Goal: Task Accomplishment & Management: Use online tool/utility

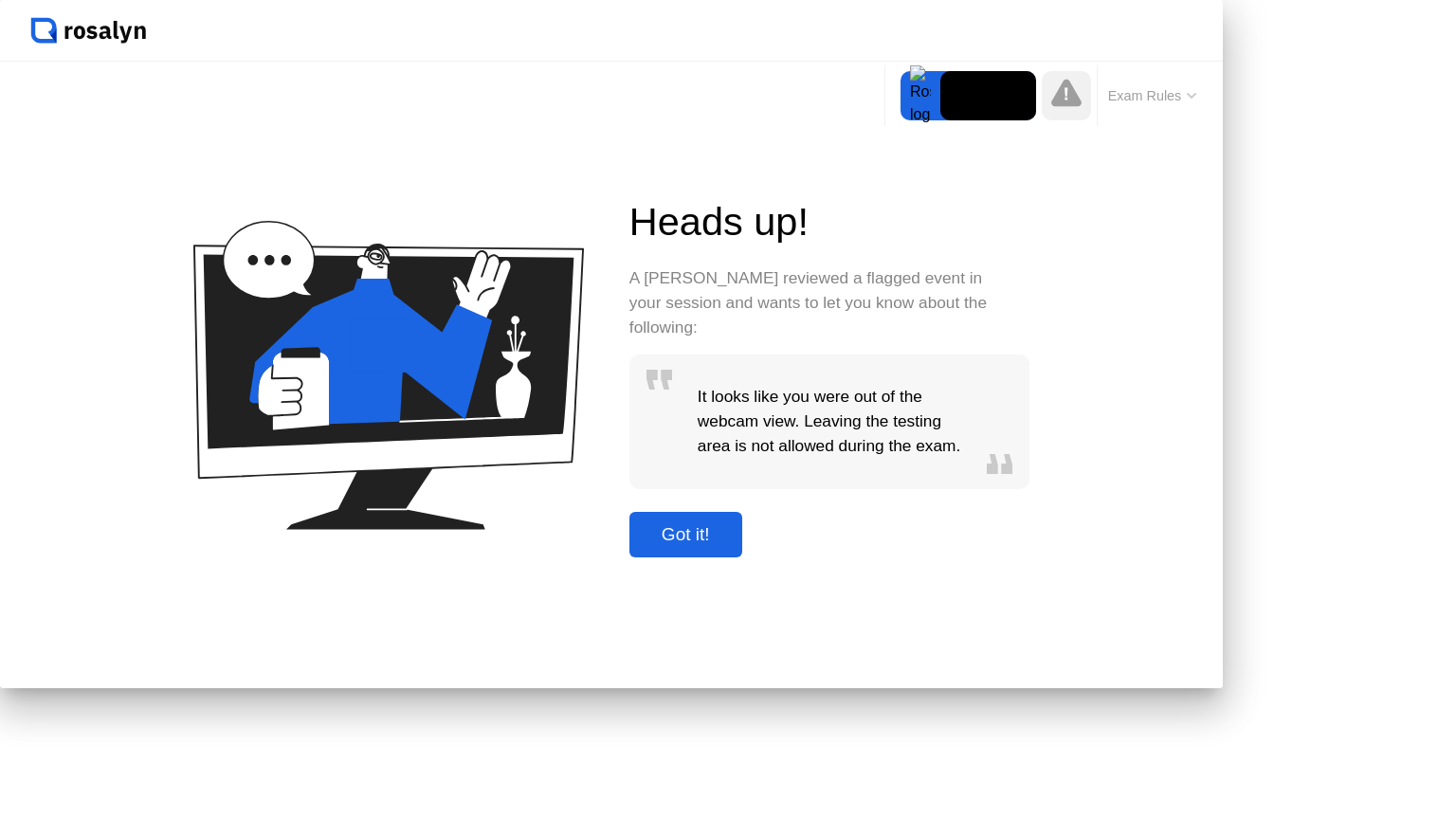
click at [736, 545] on div "Got it!" at bounding box center [686, 534] width 102 height 21
click at [1102, 105] on button "Exam Rules" at bounding box center [1152, 95] width 101 height 17
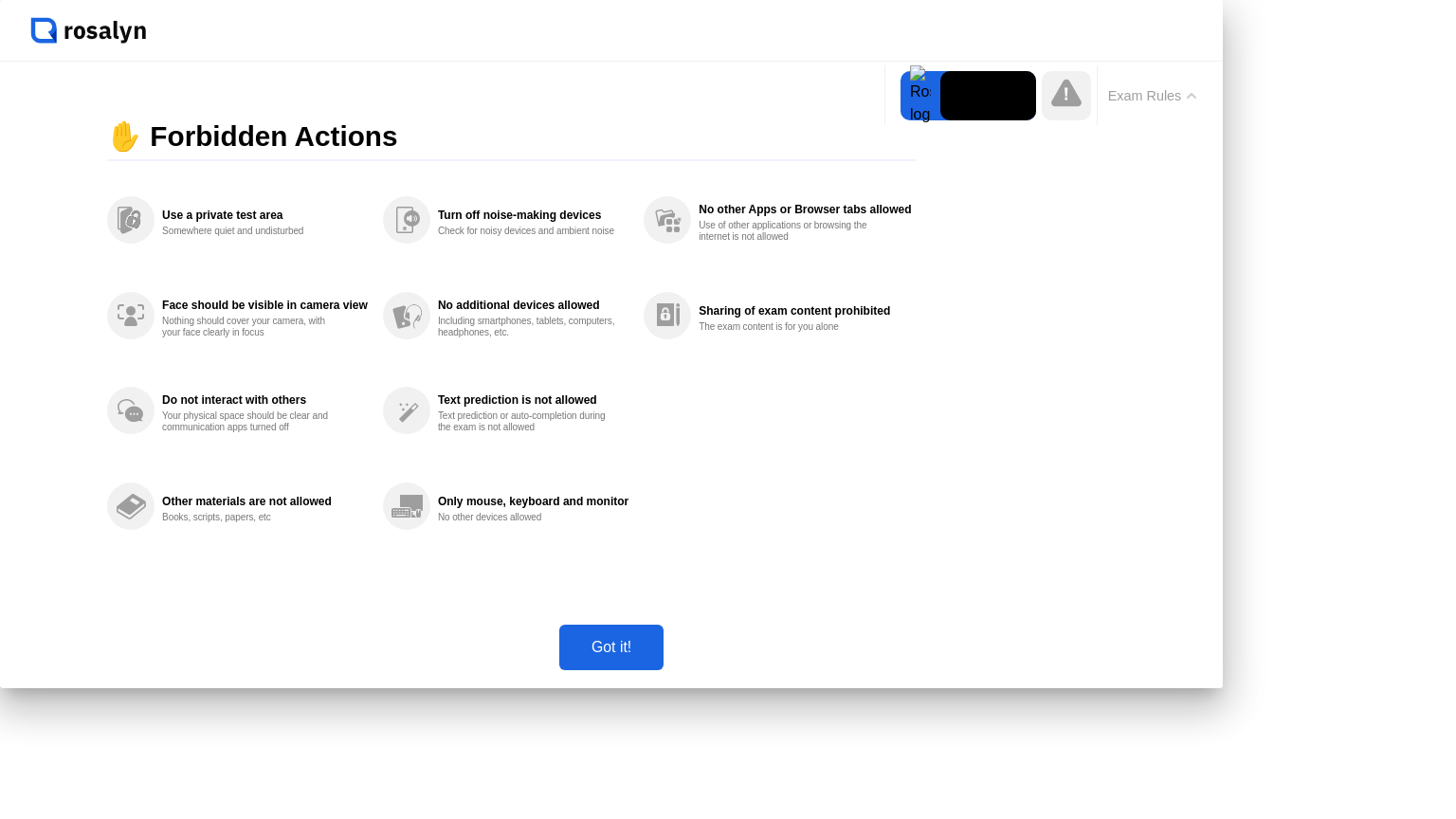
click at [657, 656] on div "Got it!" at bounding box center [610, 646] width 93 height 17
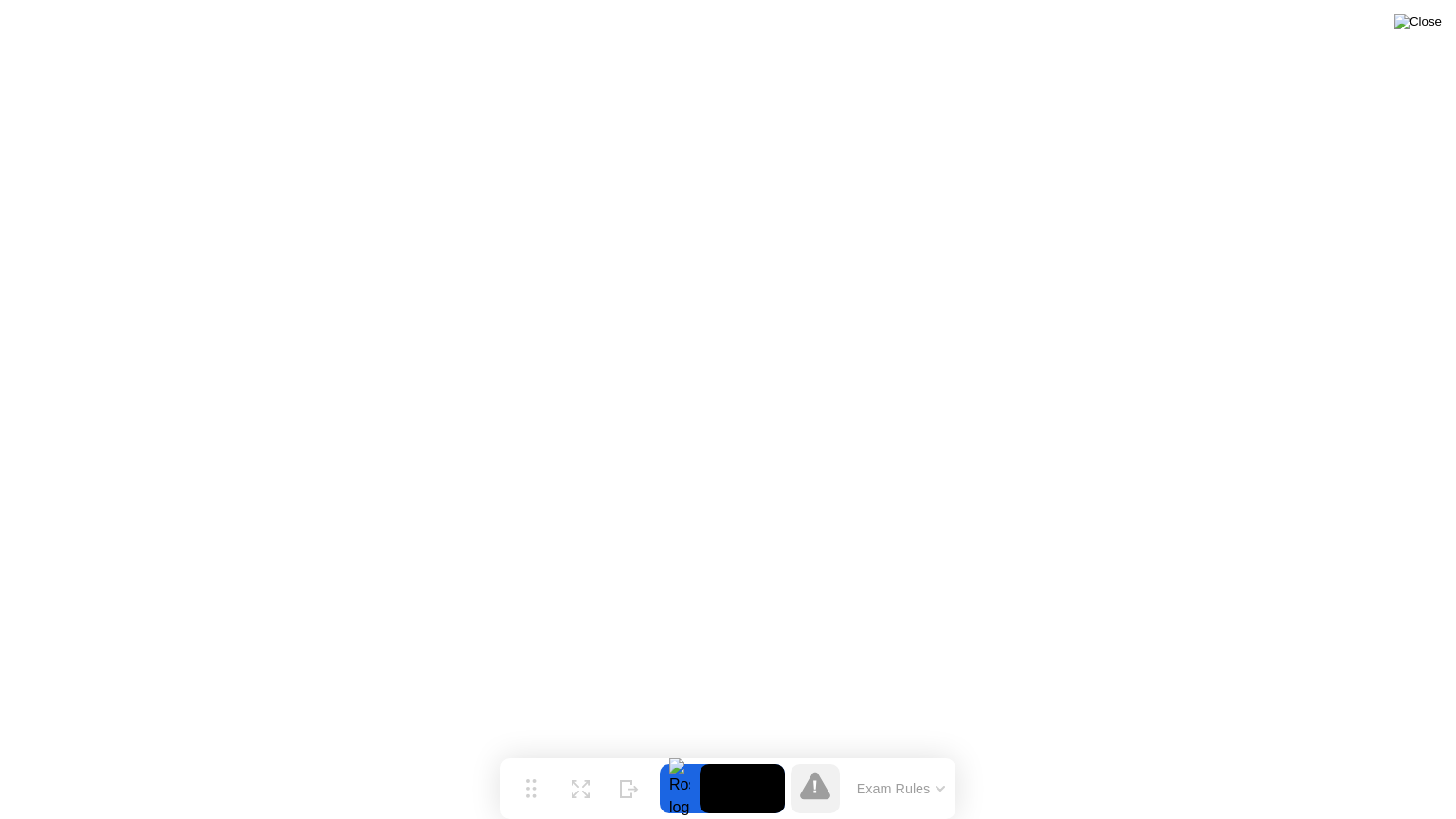
click at [1432, 29] on img at bounding box center [1418, 21] width 48 height 15
